Goal: Task Accomplishment & Management: Manage account settings

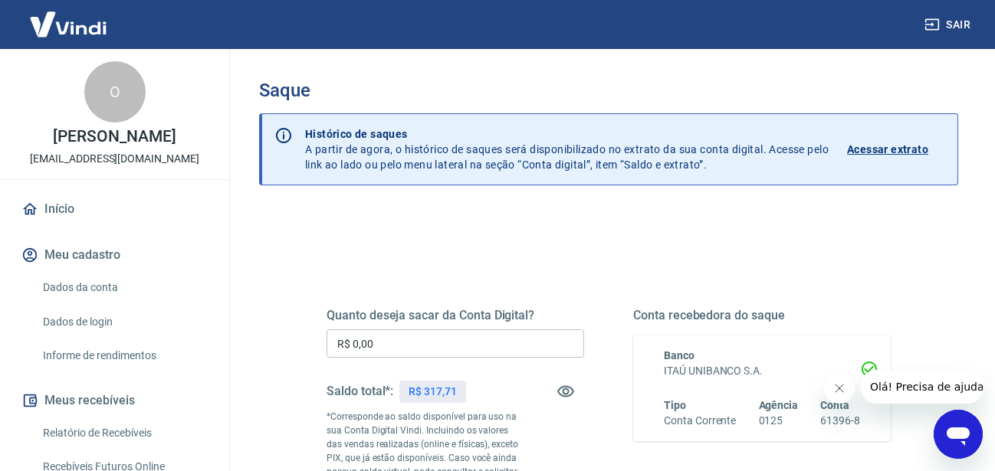
click at [454, 355] on input "R$ 0,00" at bounding box center [455, 344] width 258 height 28
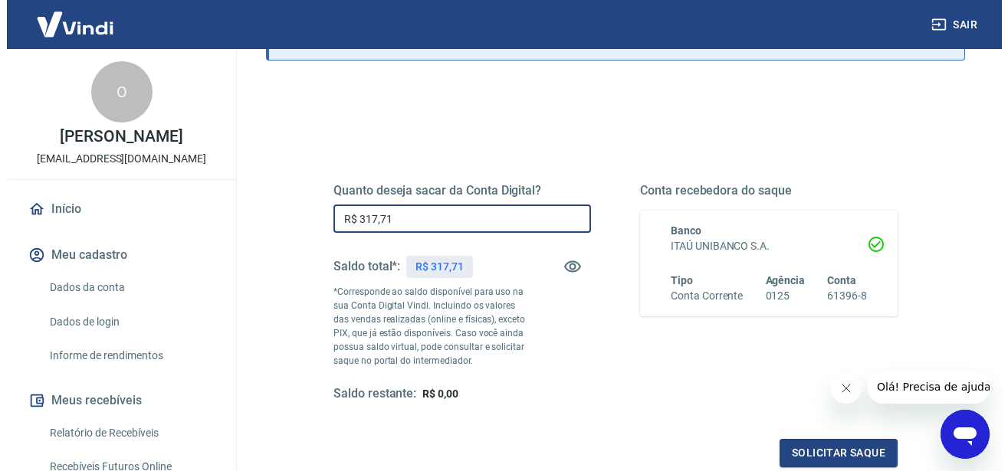
scroll to position [156, 0]
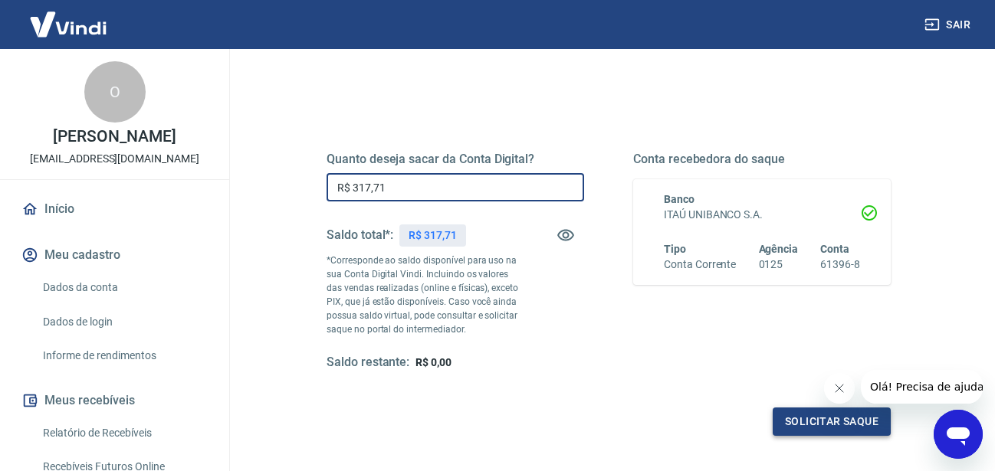
type input "R$ 317,71"
click at [783, 409] on button "Solicitar saque" at bounding box center [832, 422] width 118 height 28
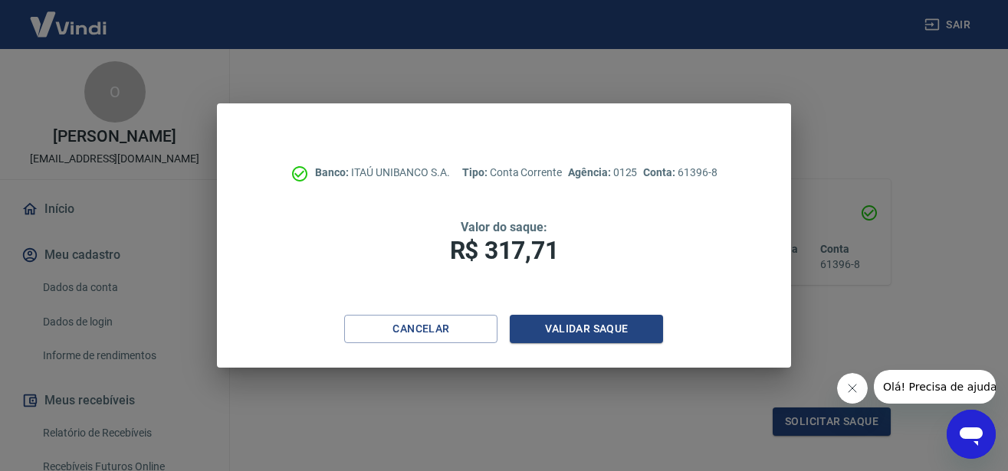
click at [574, 310] on div "Banco: ITAÚ UNIBANCO S.A. Tipo: Conta Corrente Agência: 0125 Conta: 61396-8 Val…" at bounding box center [503, 209] width 573 height 212
click at [570, 335] on button "Validar saque" at bounding box center [586, 329] width 153 height 28
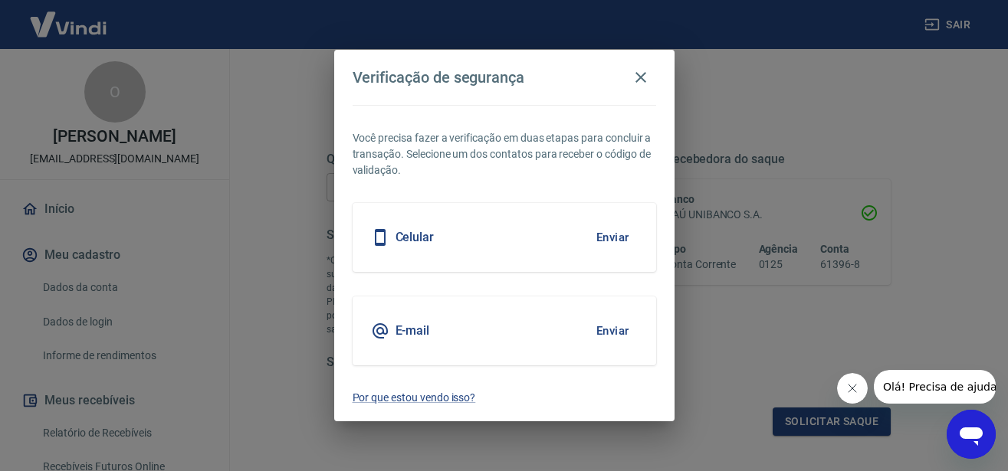
click at [625, 325] on button "Enviar" at bounding box center [613, 331] width 50 height 32
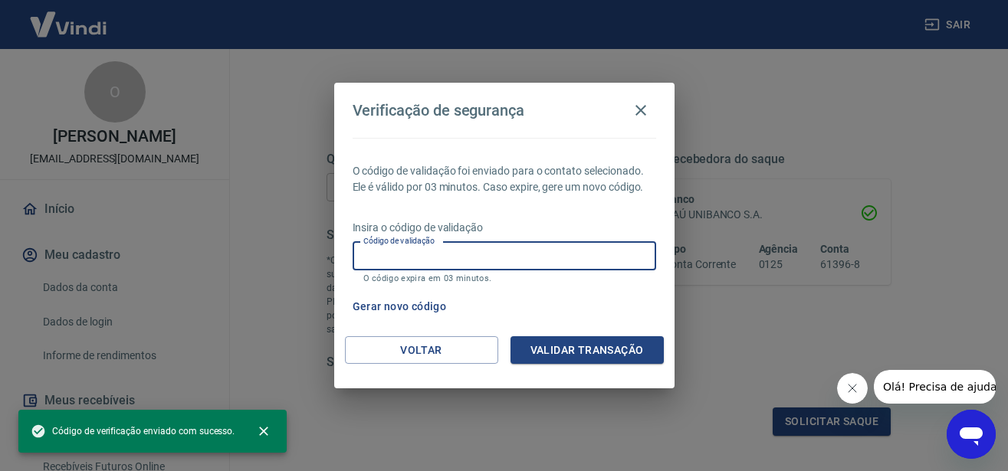
click at [481, 254] on input "Código de validação" at bounding box center [505, 256] width 304 height 28
paste input "384194"
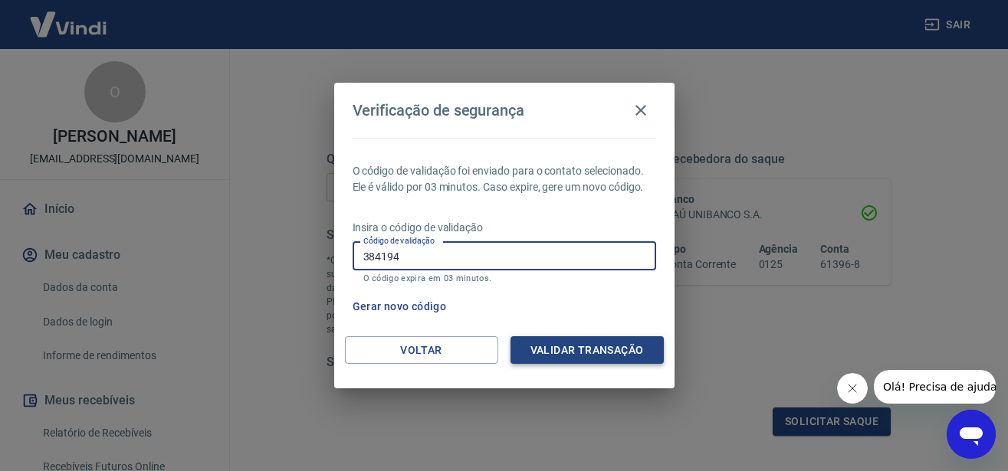
type input "384194"
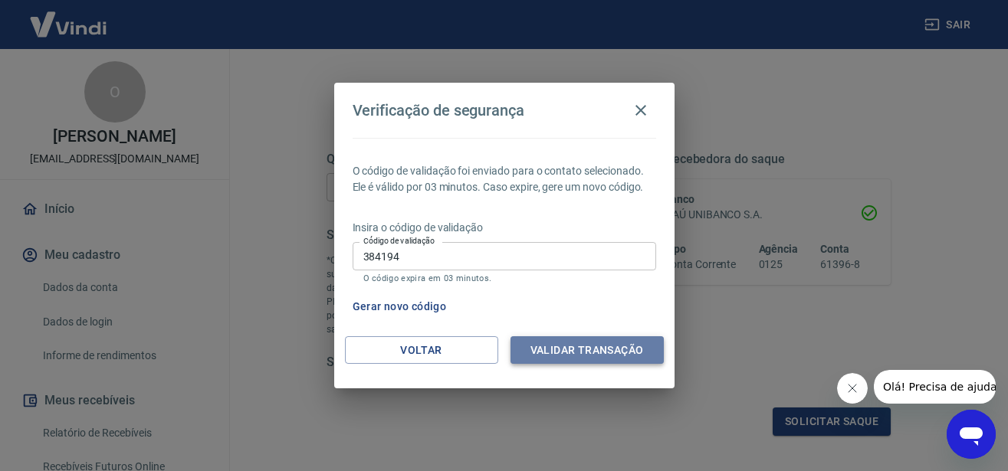
click at [597, 362] on button "Validar transação" at bounding box center [586, 350] width 153 height 28
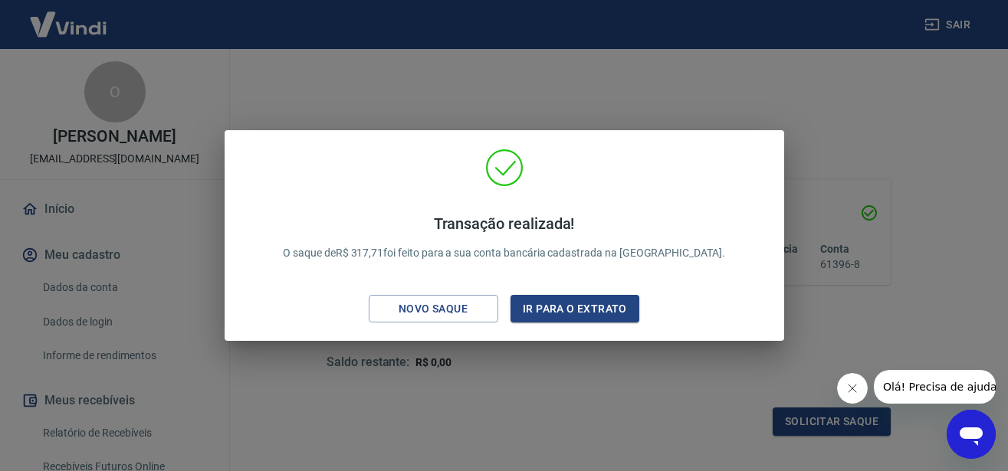
click at [749, 109] on div "Transação realizada! O saque de R$ 317,71 foi feito para a sua conta bancária c…" at bounding box center [504, 235] width 1008 height 471
